Goal: Task Accomplishment & Management: Understand process/instructions

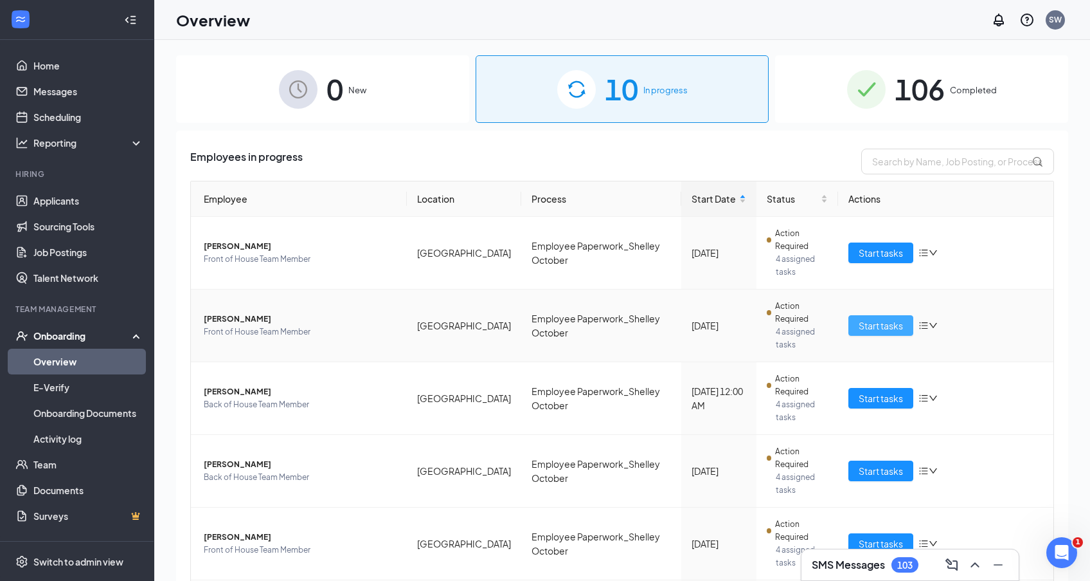
click at [882, 327] on span "Start tasks" at bounding box center [881, 325] width 44 height 14
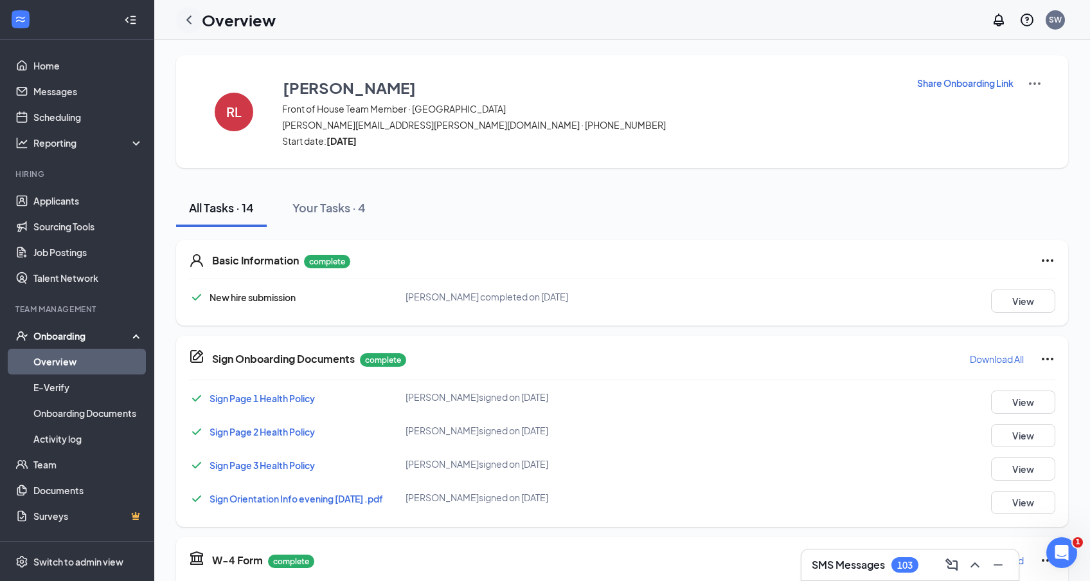
click at [186, 20] on icon "ChevronLeft" at bounding box center [188, 19] width 15 height 15
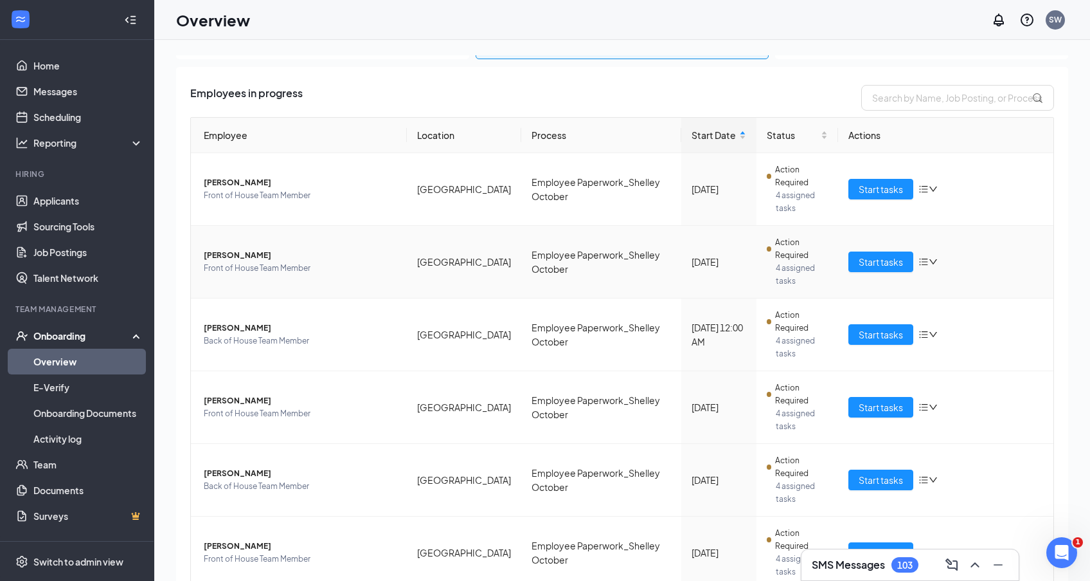
scroll to position [64, 0]
click at [903, 332] on span "Start tasks" at bounding box center [881, 334] width 44 height 14
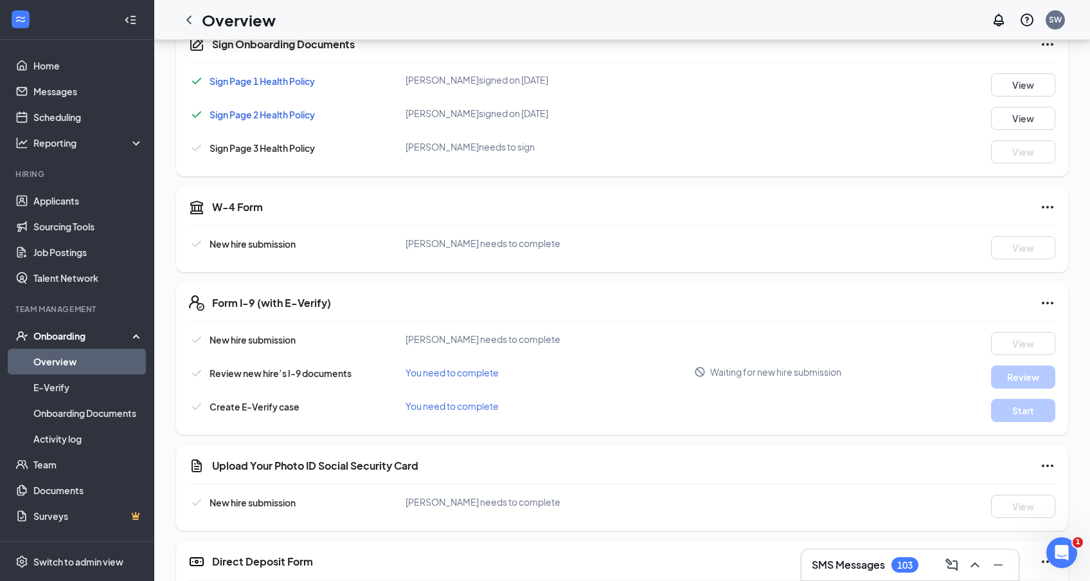
scroll to position [308, 0]
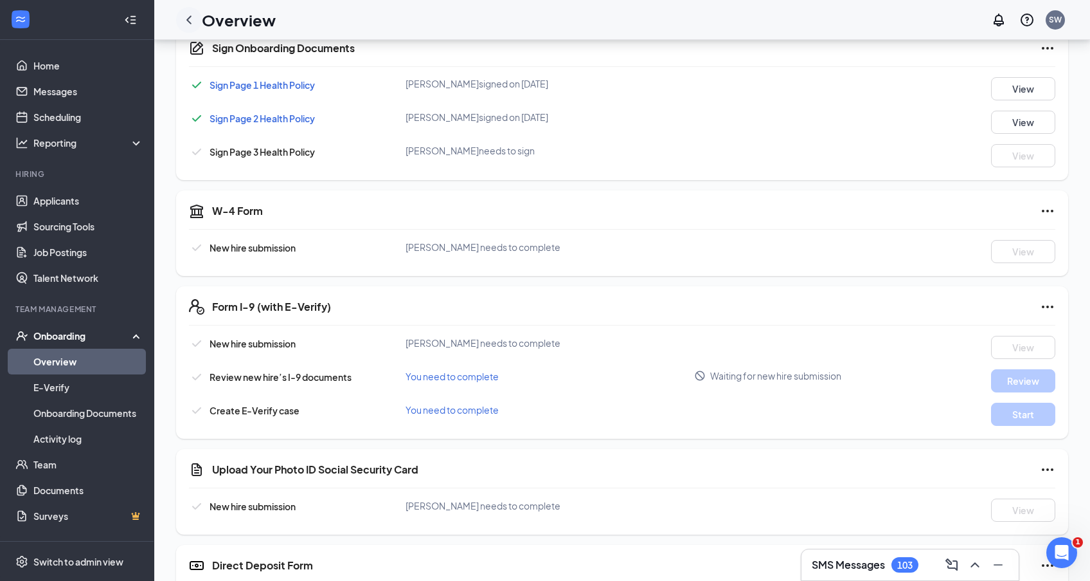
click at [186, 14] on icon "ChevronLeft" at bounding box center [188, 19] width 15 height 15
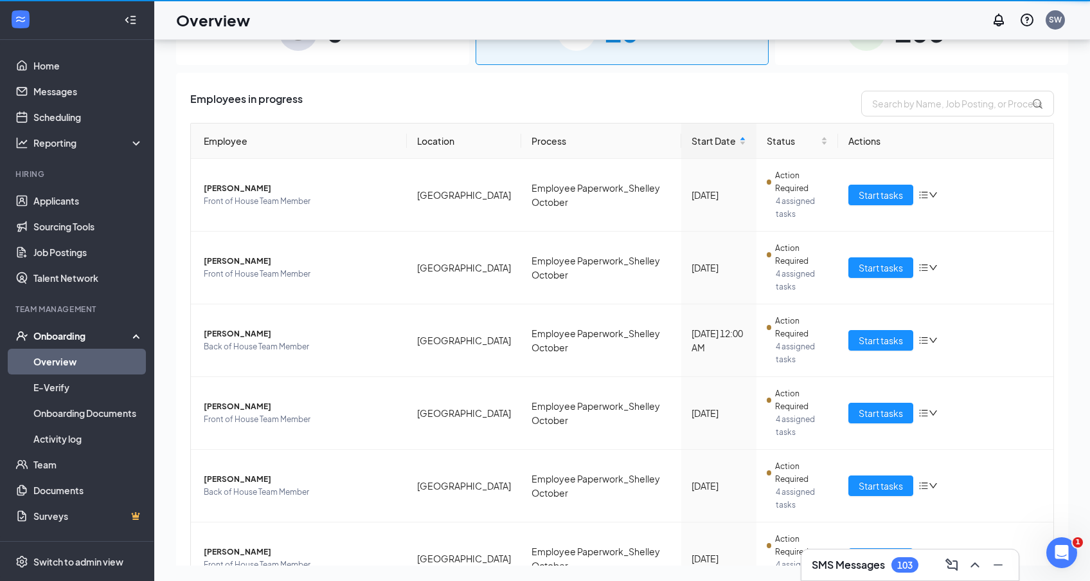
scroll to position [58, 0]
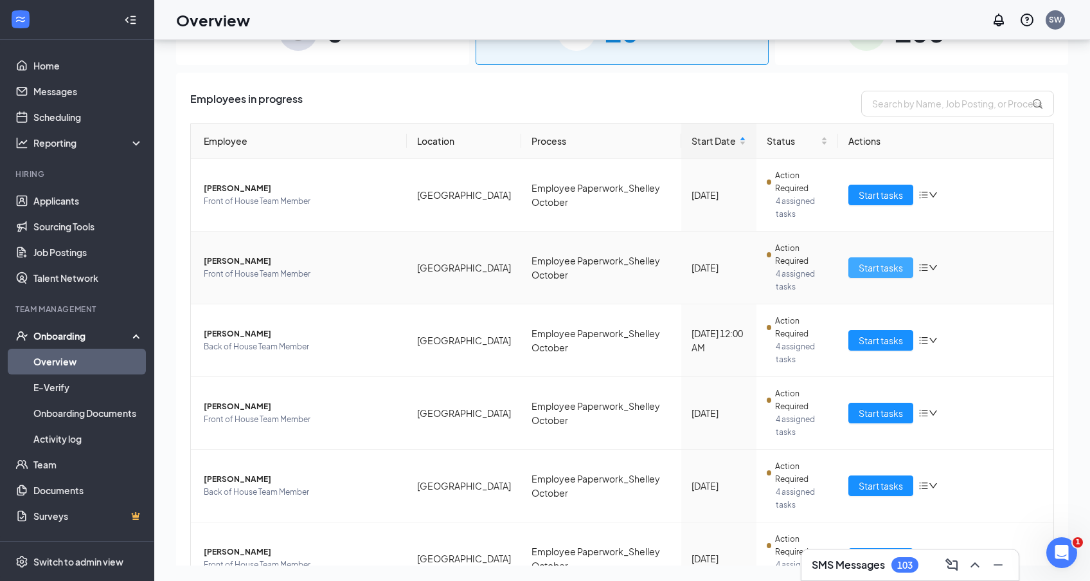
click at [867, 267] on span "Start tasks" at bounding box center [881, 267] width 44 height 14
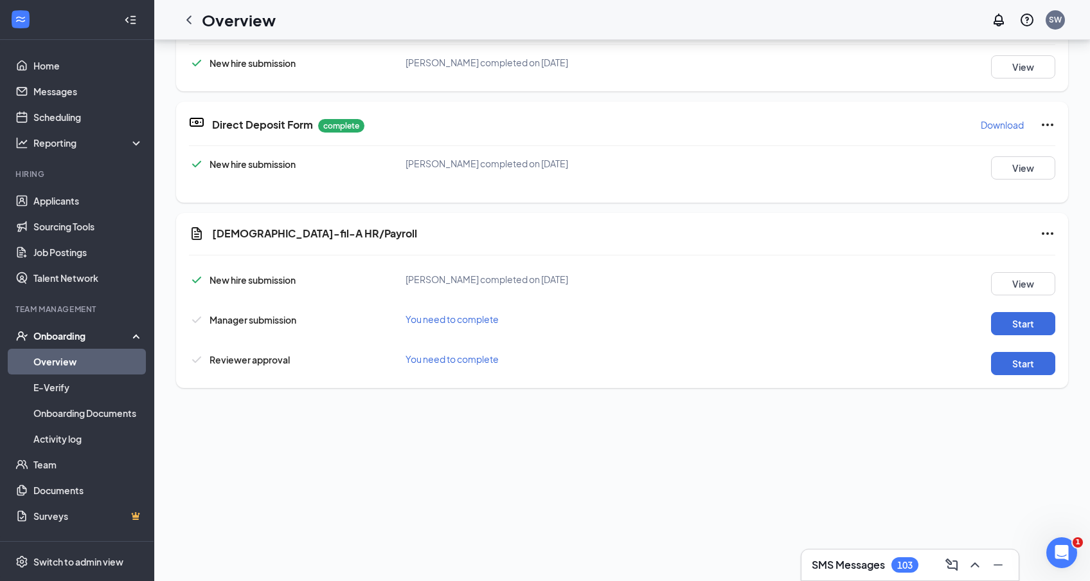
scroll to position [219, 0]
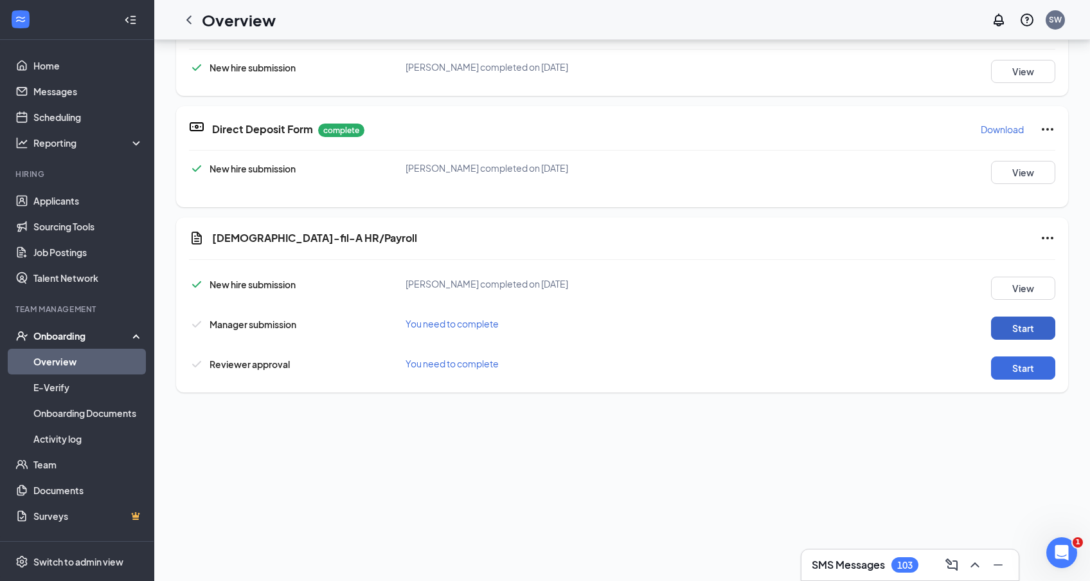
click at [1038, 327] on button "Start" at bounding box center [1023, 327] width 64 height 23
click at [1015, 366] on button "Start" at bounding box center [1023, 367] width 64 height 23
click at [1007, 370] on button "Start" at bounding box center [1023, 367] width 64 height 23
click at [189, 22] on icon "ChevronLeft" at bounding box center [188, 19] width 5 height 8
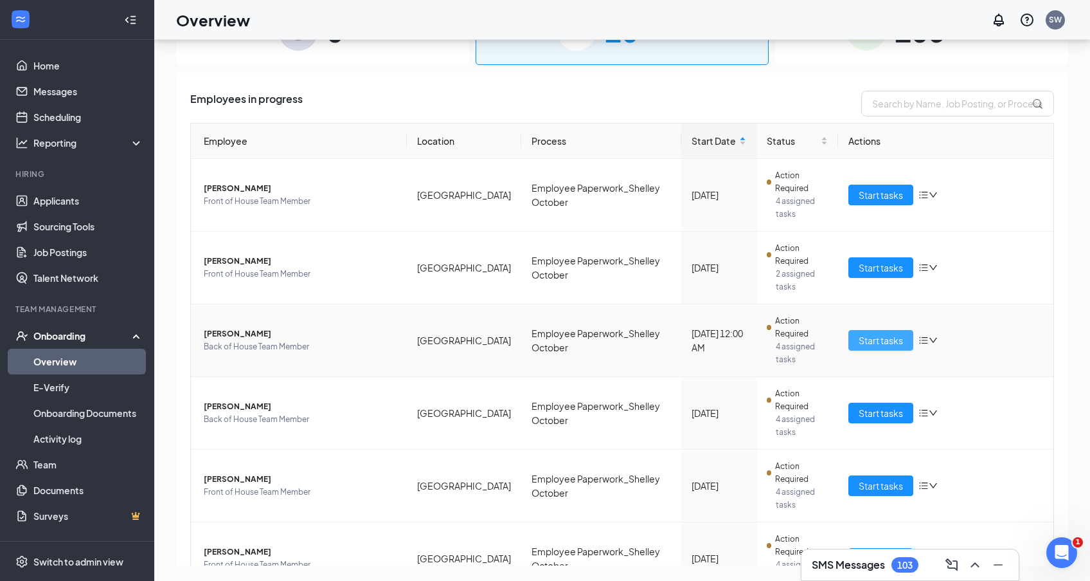
click at [883, 341] on span "Start tasks" at bounding box center [881, 340] width 44 height 14
